Goal: Information Seeking & Learning: Learn about a topic

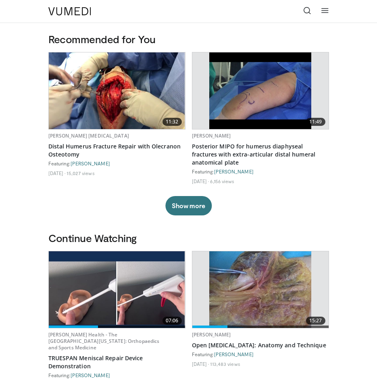
click at [309, 9] on icon at bounding box center [307, 10] width 8 height 8
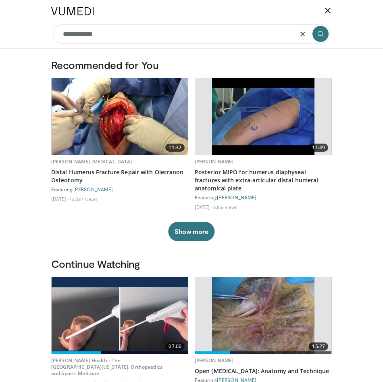
type input "**********"
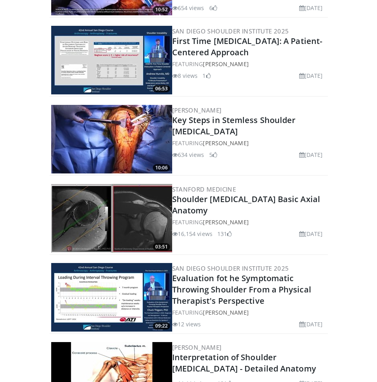
scroll to position [1008, 0]
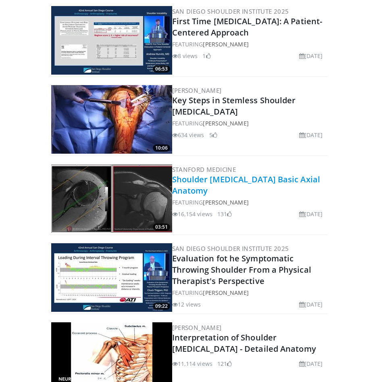
click at [245, 174] on link "Shoulder [MEDICAL_DATA] Basic Axial Anatomy" at bounding box center [246, 185] width 148 height 22
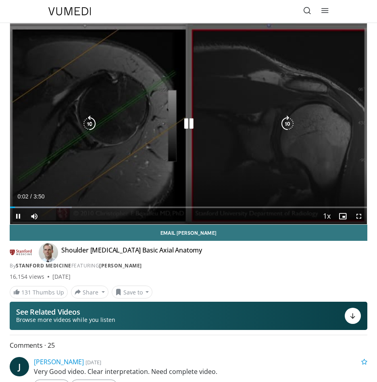
click at [285, 121] on icon "Video Player" at bounding box center [287, 124] width 16 height 16
click at [293, 189] on div "10 seconds Tap to unmute" at bounding box center [188, 123] width 357 height 201
